Goal: Use online tool/utility: Utilize a website feature to perform a specific function

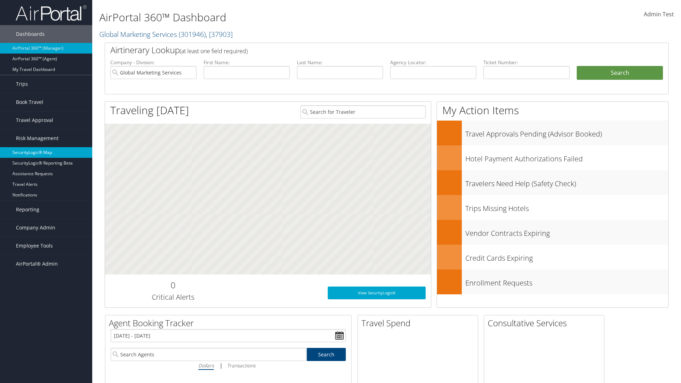
click at [46, 153] on link "SecurityLogic® Map" at bounding box center [46, 152] width 92 height 11
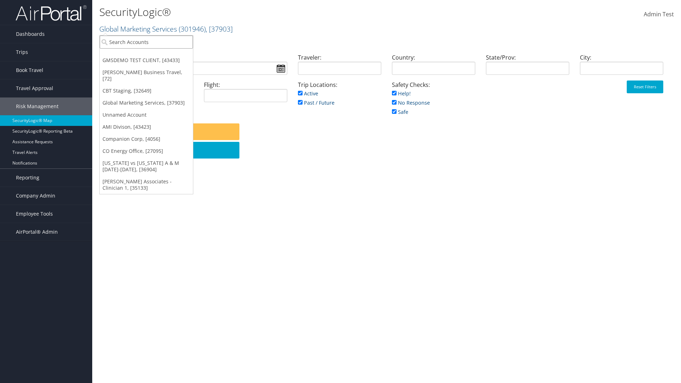
click at [146, 42] on input "search" at bounding box center [146, 41] width 93 height 13
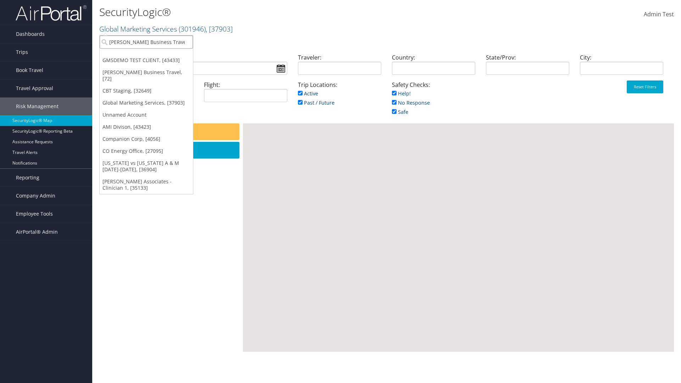
type input "[PERSON_NAME] Business Travel"
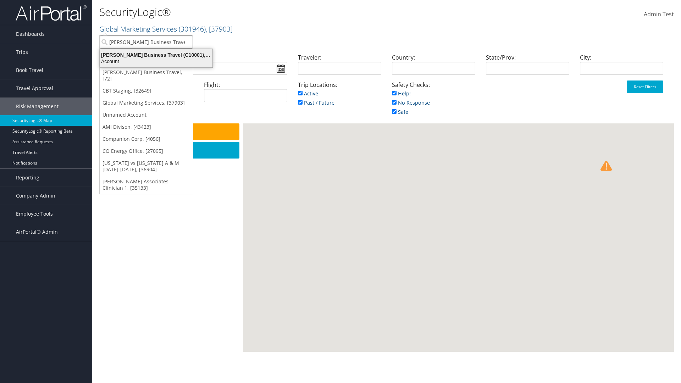
click at [156, 61] on div "Account" at bounding box center [156, 61] width 121 height 6
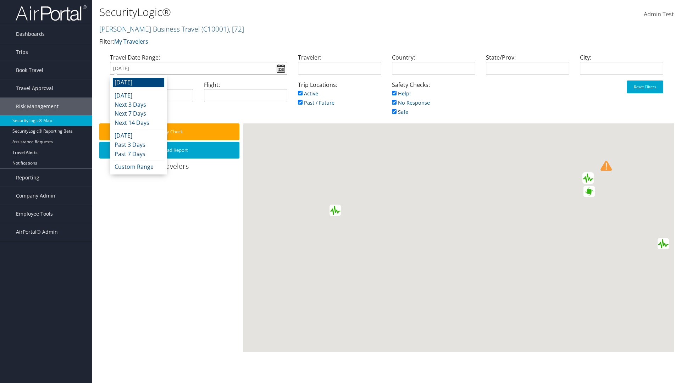
click at [198, 68] on input "[DATE]" at bounding box center [198, 68] width 177 height 13
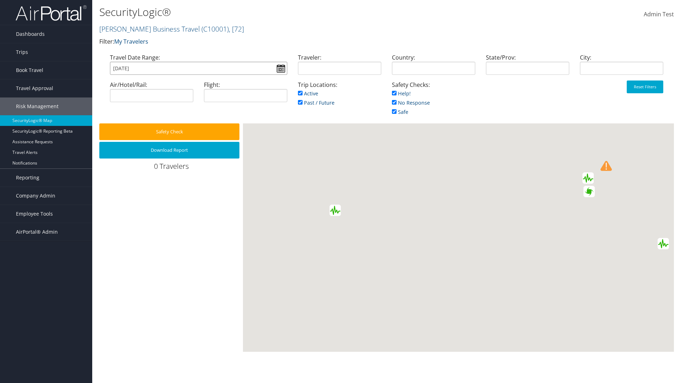
click at [198, 68] on input "[DATE]" at bounding box center [198, 68] width 177 height 13
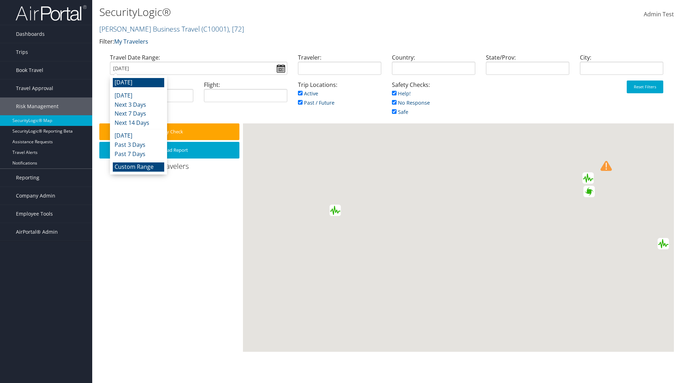
click at [138, 167] on li "Custom Range" at bounding box center [138, 167] width 51 height 9
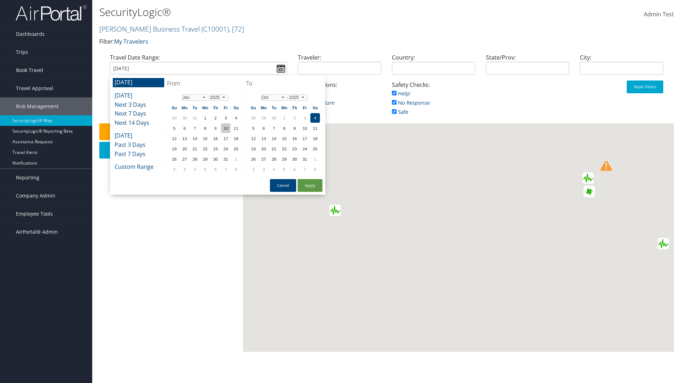
click at [226, 128] on td "10" at bounding box center [226, 128] width 10 height 10
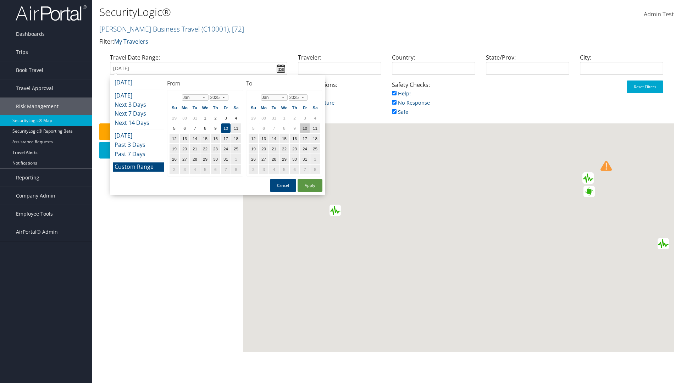
click at [305, 128] on td "10" at bounding box center [305, 128] width 10 height 10
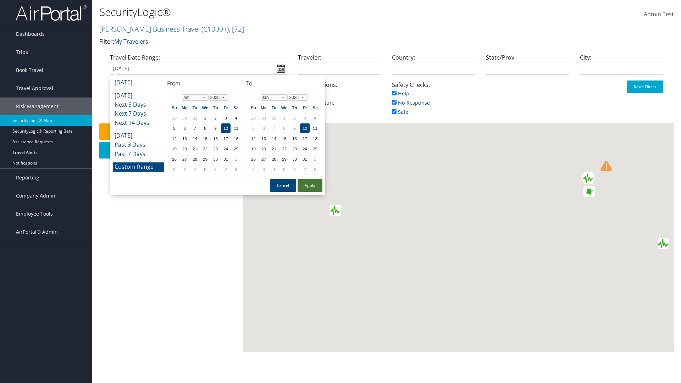
click at [310, 186] on button "Apply" at bounding box center [310, 185] width 25 height 13
type input "01/10/2025"
